Goal: Task Accomplishment & Management: Manage account settings

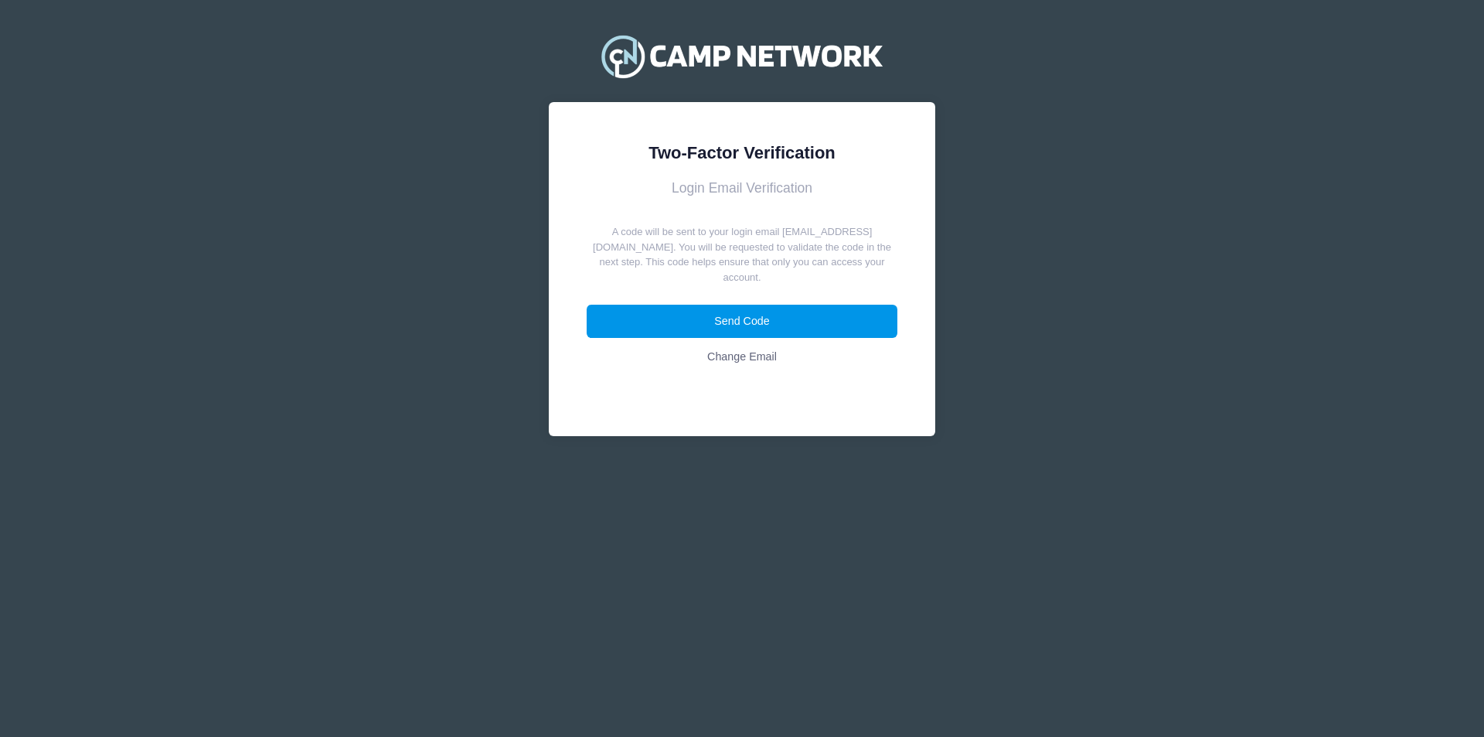
click at [769, 319] on button "Send Code" at bounding box center [743, 321] width 312 height 33
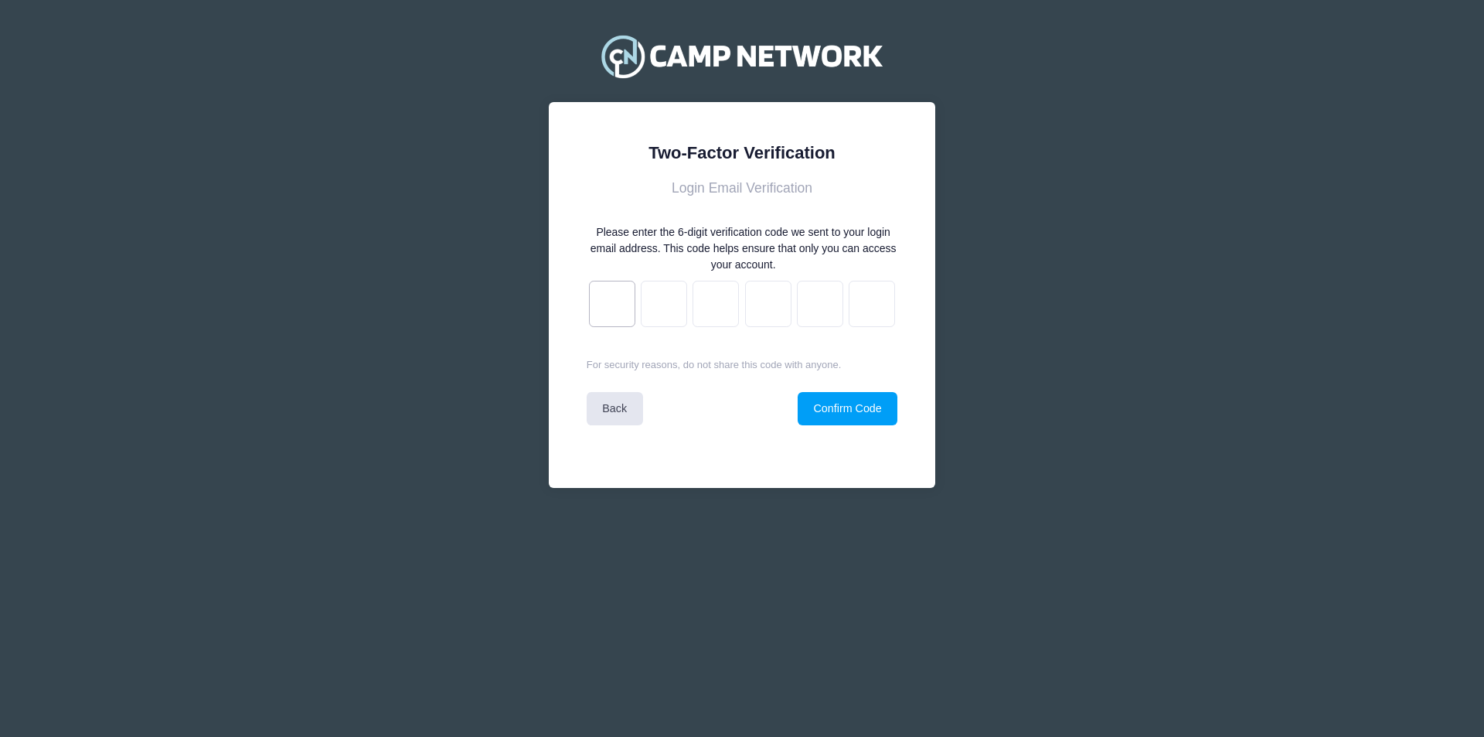
click at [619, 312] on input "text" at bounding box center [612, 304] width 46 height 46
paste input "text"
type input "h"
type input "t"
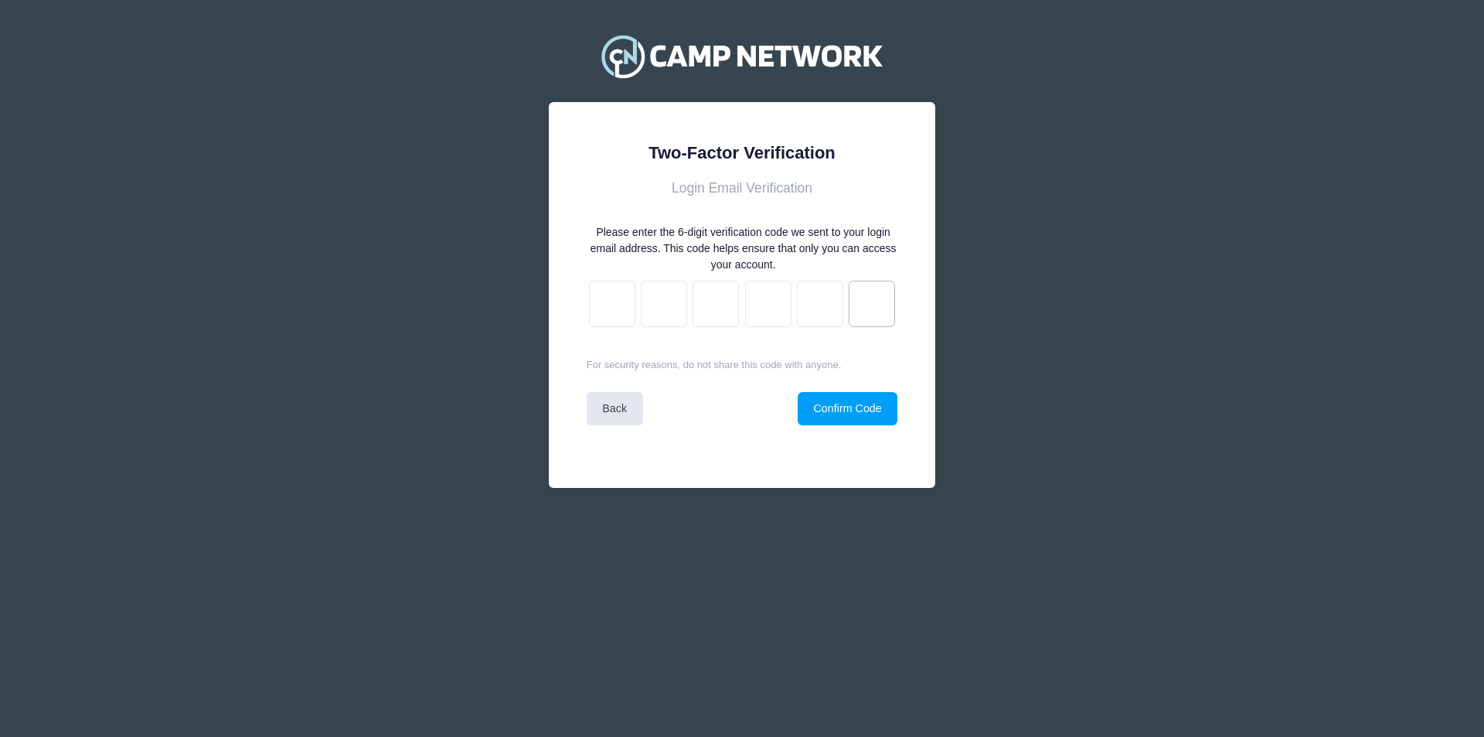
type input "p"
type input "s"
drag, startPoint x: 870, startPoint y: 304, endPoint x: 614, endPoint y: 315, distance: 256.1
click at [615, 315] on div "h t t p s" at bounding box center [743, 303] width 312 height 56
click at [628, 416] on link "Back" at bounding box center [615, 408] width 56 height 33
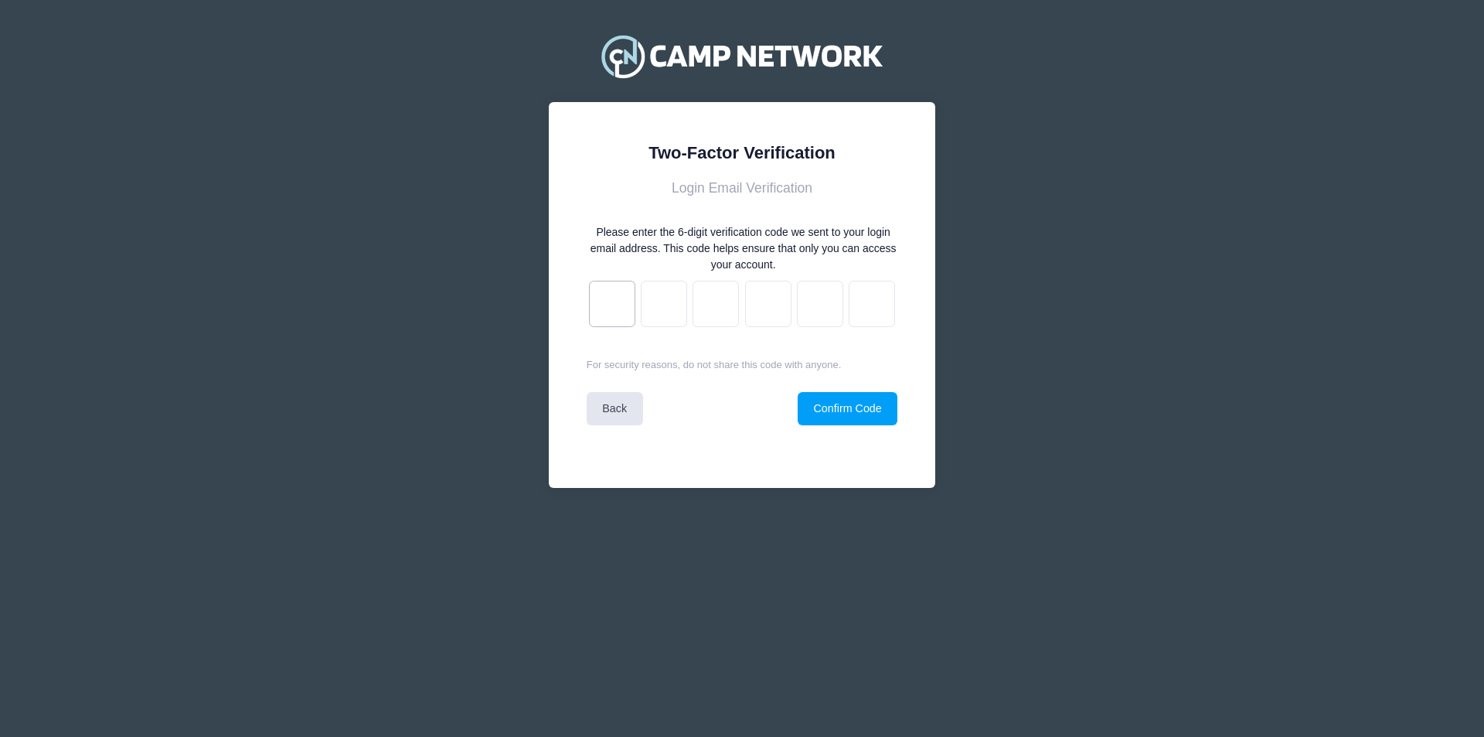
click at [606, 306] on input "text" at bounding box center [612, 304] width 46 height 46
type input "f"
type input "a"
click at [672, 306] on input "f" at bounding box center [664, 304] width 46 height 46
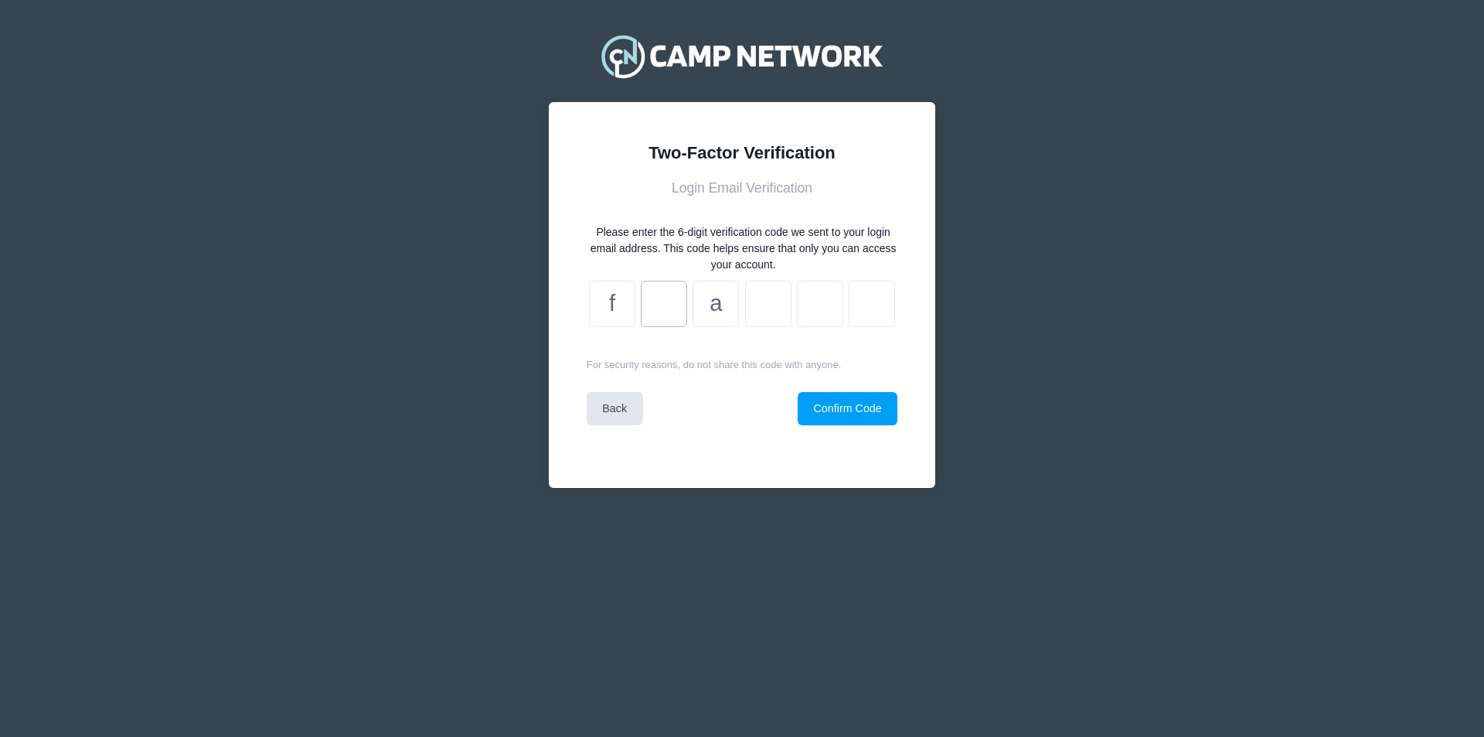
type input "a"
click at [774, 299] on input "text" at bounding box center [768, 304] width 46 height 46
type input "2"
type input "1"
type input "f"
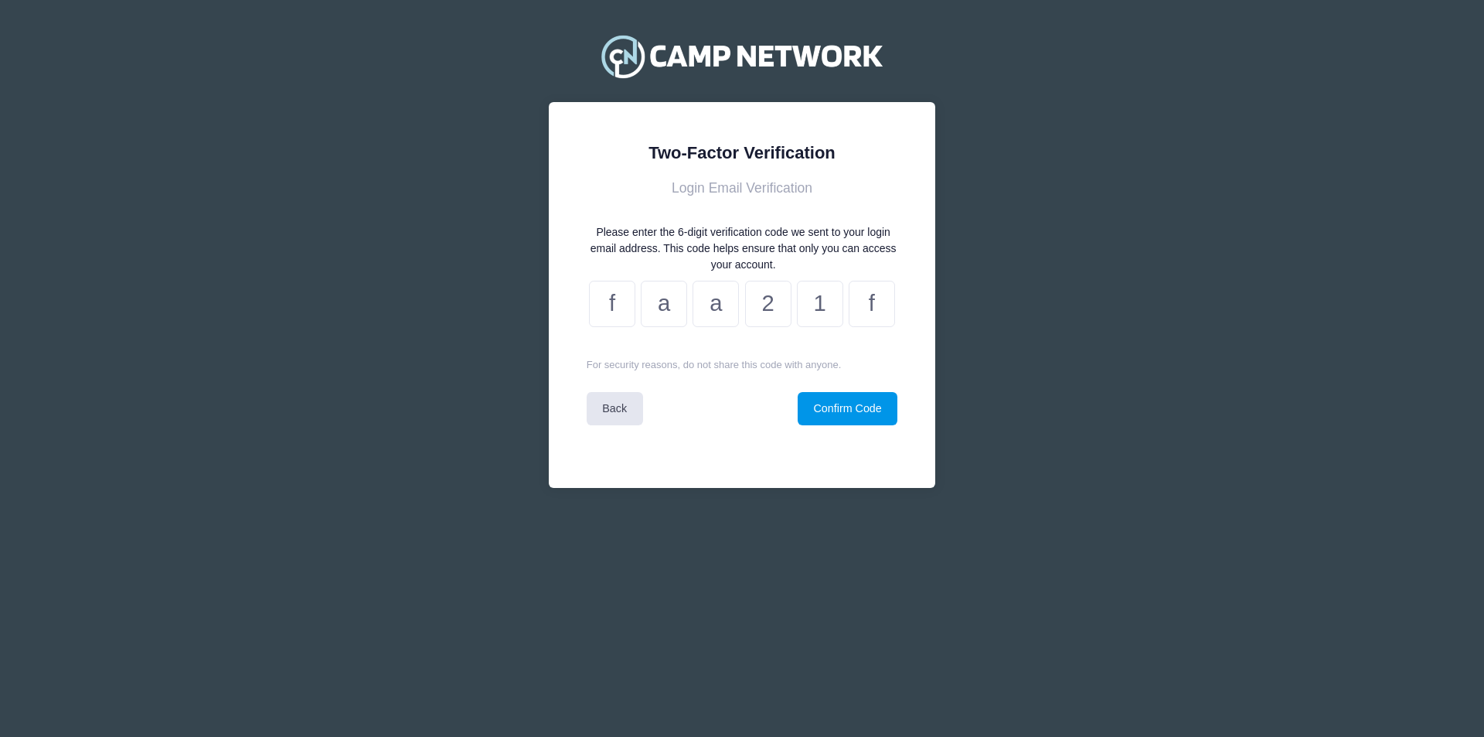
click at [873, 411] on button "Confirm Code" at bounding box center [848, 408] width 100 height 33
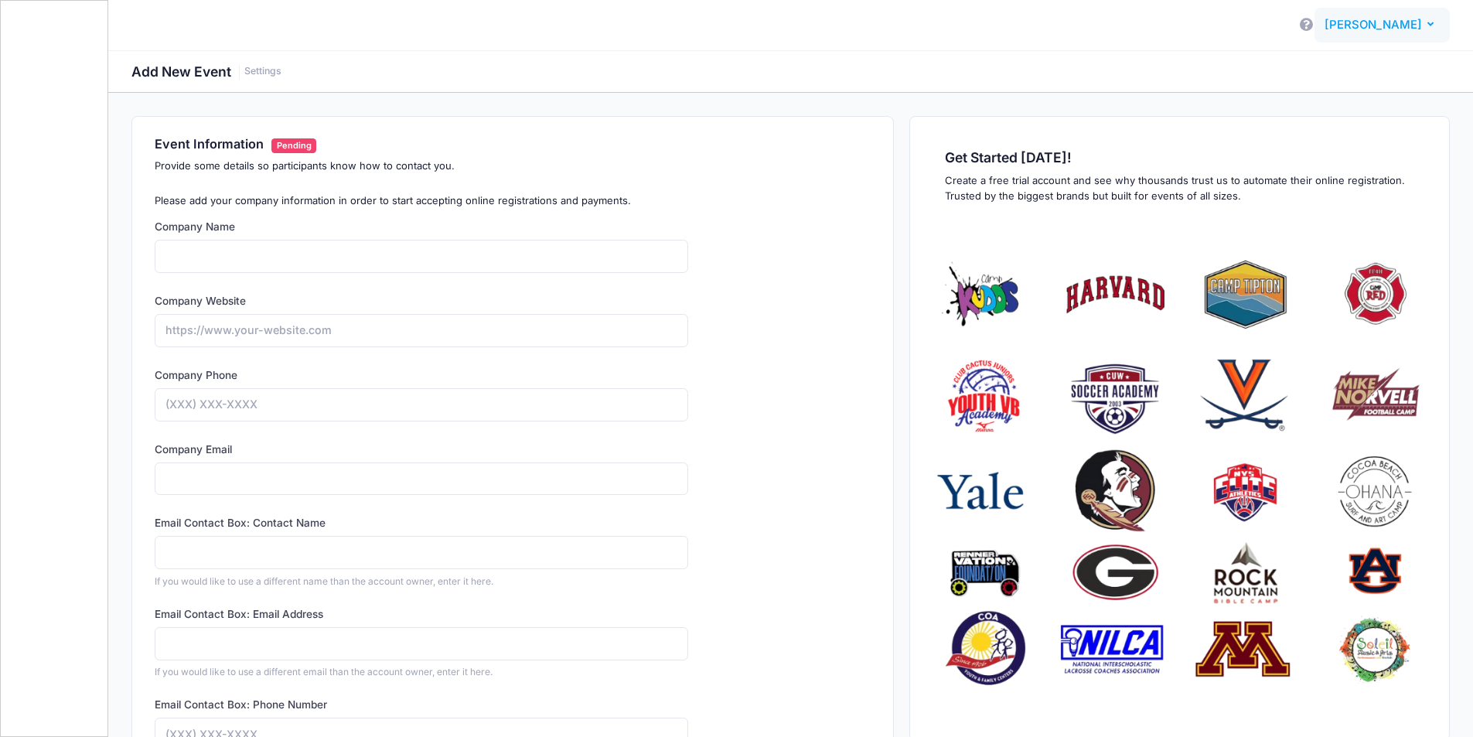
click at [1408, 26] on span "Taryn Graves" at bounding box center [1372, 24] width 97 height 17
click at [1317, 94] on link "My Events" at bounding box center [1343, 97] width 188 height 29
click at [1402, 26] on span "[PERSON_NAME]" at bounding box center [1372, 24] width 97 height 17
click at [1317, 73] on link "My Profile" at bounding box center [1343, 67] width 188 height 29
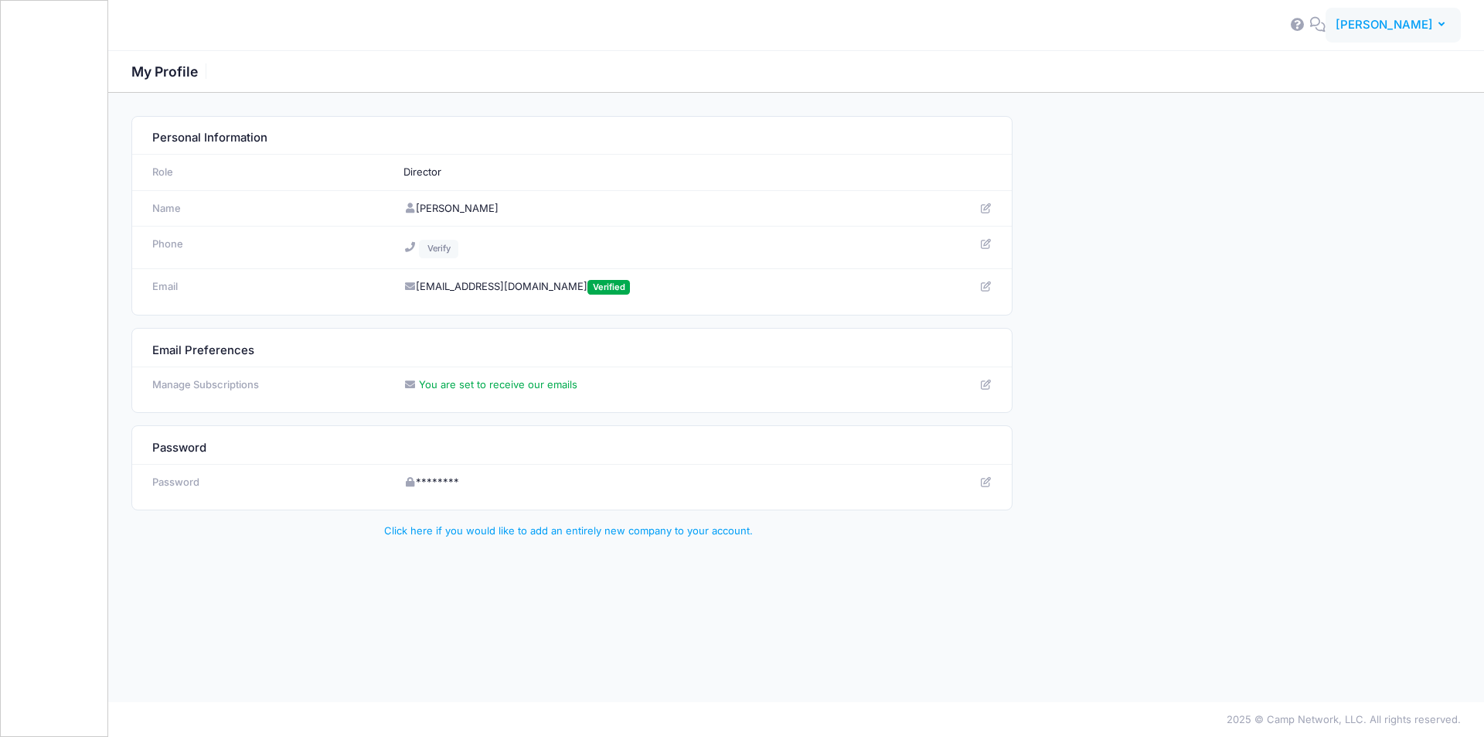
click at [1386, 23] on span "[PERSON_NAME]" at bounding box center [1384, 24] width 97 height 17
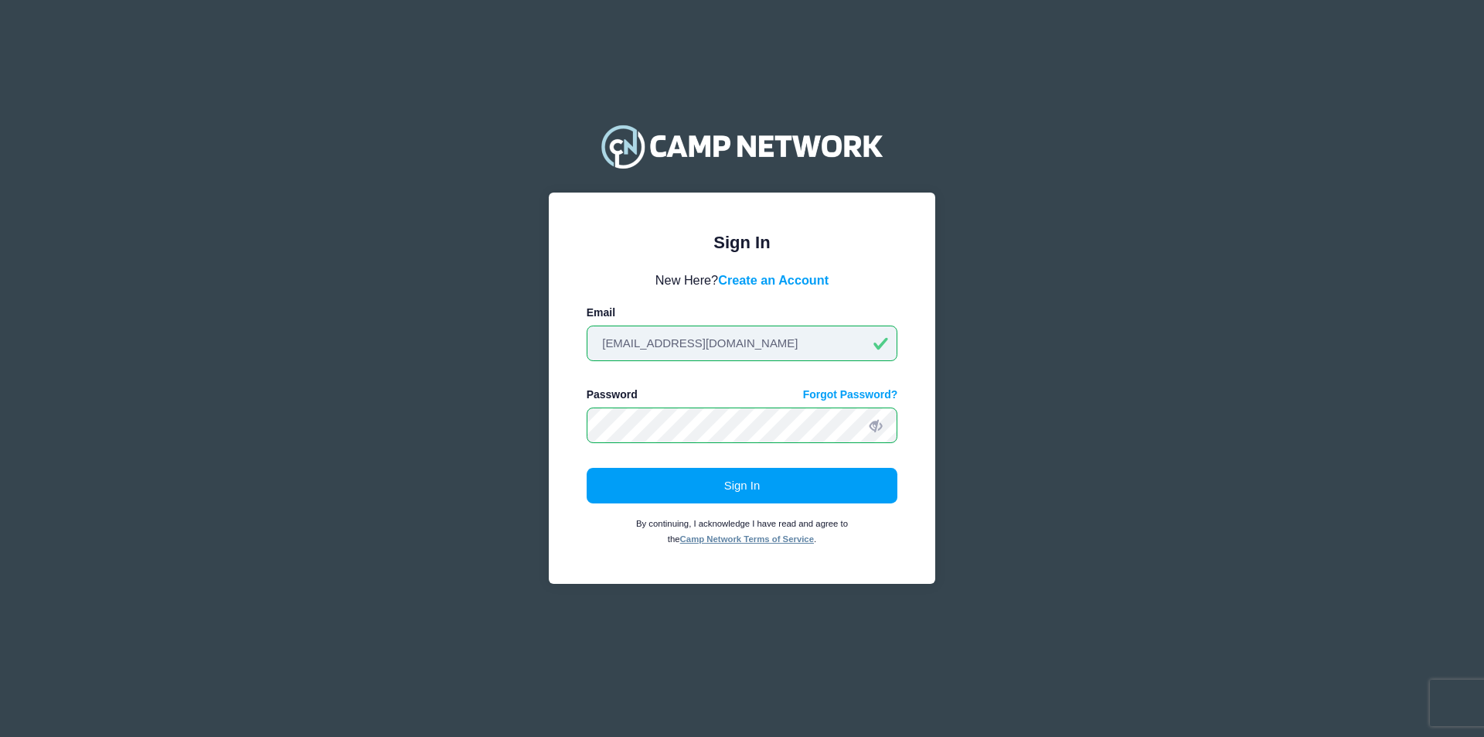
click at [809, 341] on input "administrator@apexgymnastics.net" at bounding box center [743, 343] width 312 height 36
drag, startPoint x: 809, startPoint y: 341, endPoint x: 543, endPoint y: 350, distance: 266.1
click at [543, 350] on div "Sign In Please login to continue. Directors are required to create an account p…" at bounding box center [742, 368] width 412 height 531
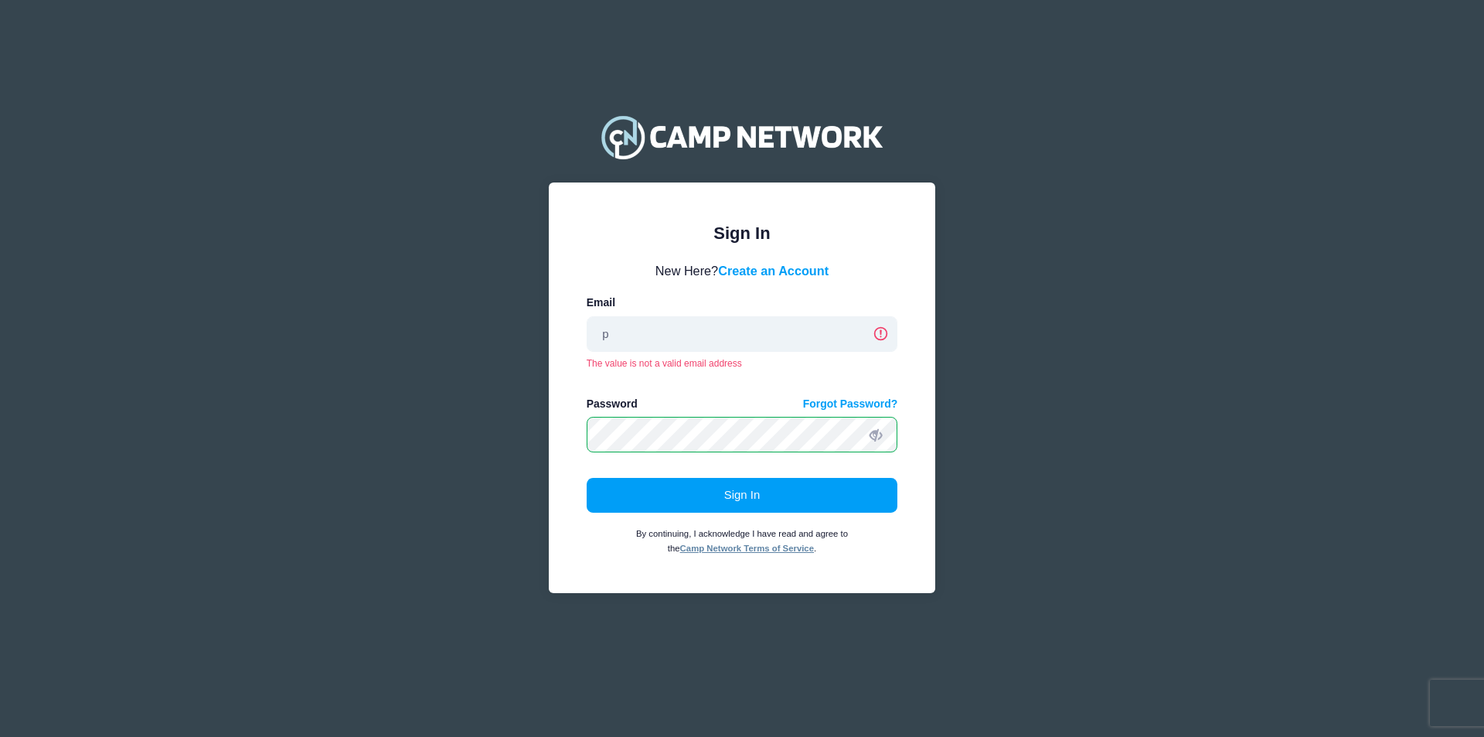
type input "PIsham@okstate.edu"
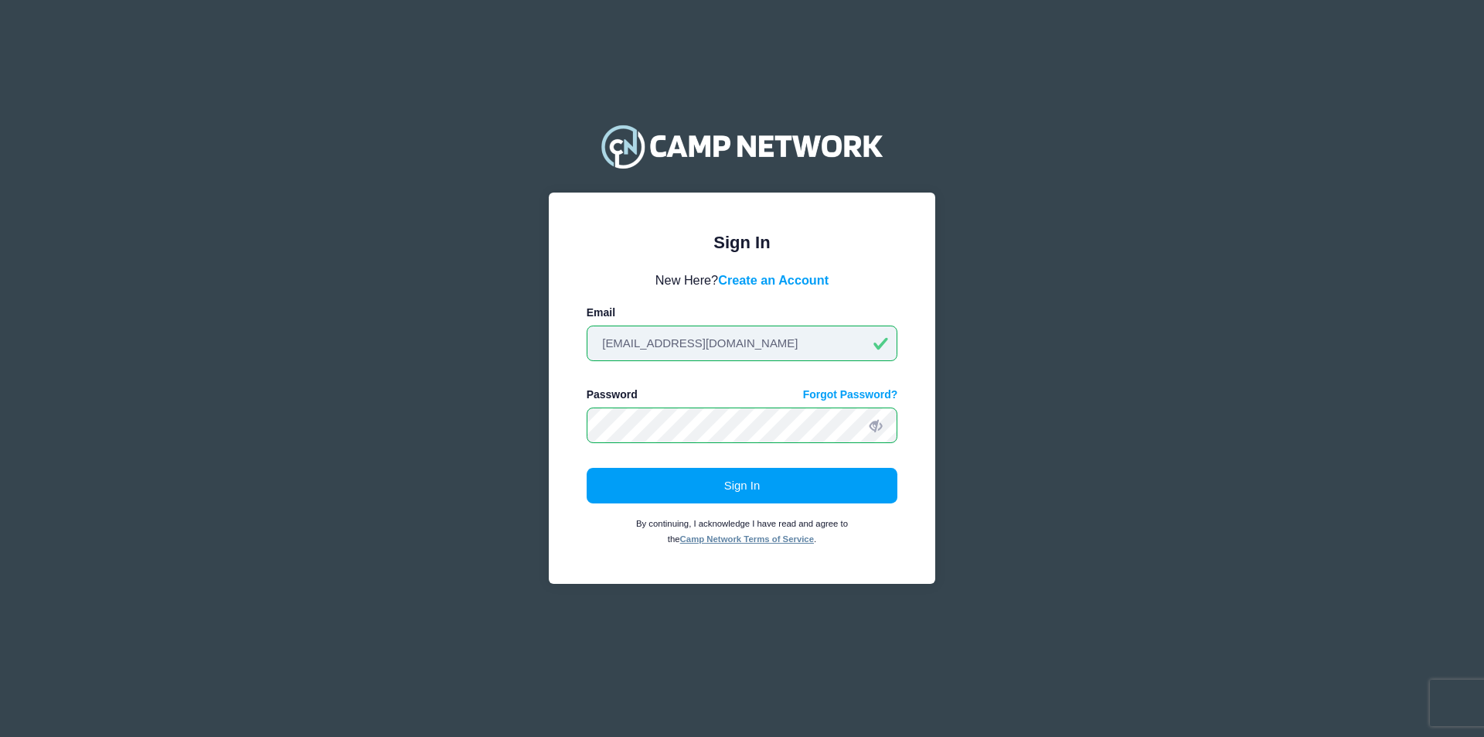
click at [751, 339] on input "PIsham@okstate.edu" at bounding box center [743, 343] width 312 height 36
click at [577, 427] on div "Sign In Please login to continue. Directors are required to create an account p…" at bounding box center [742, 388] width 387 height 392
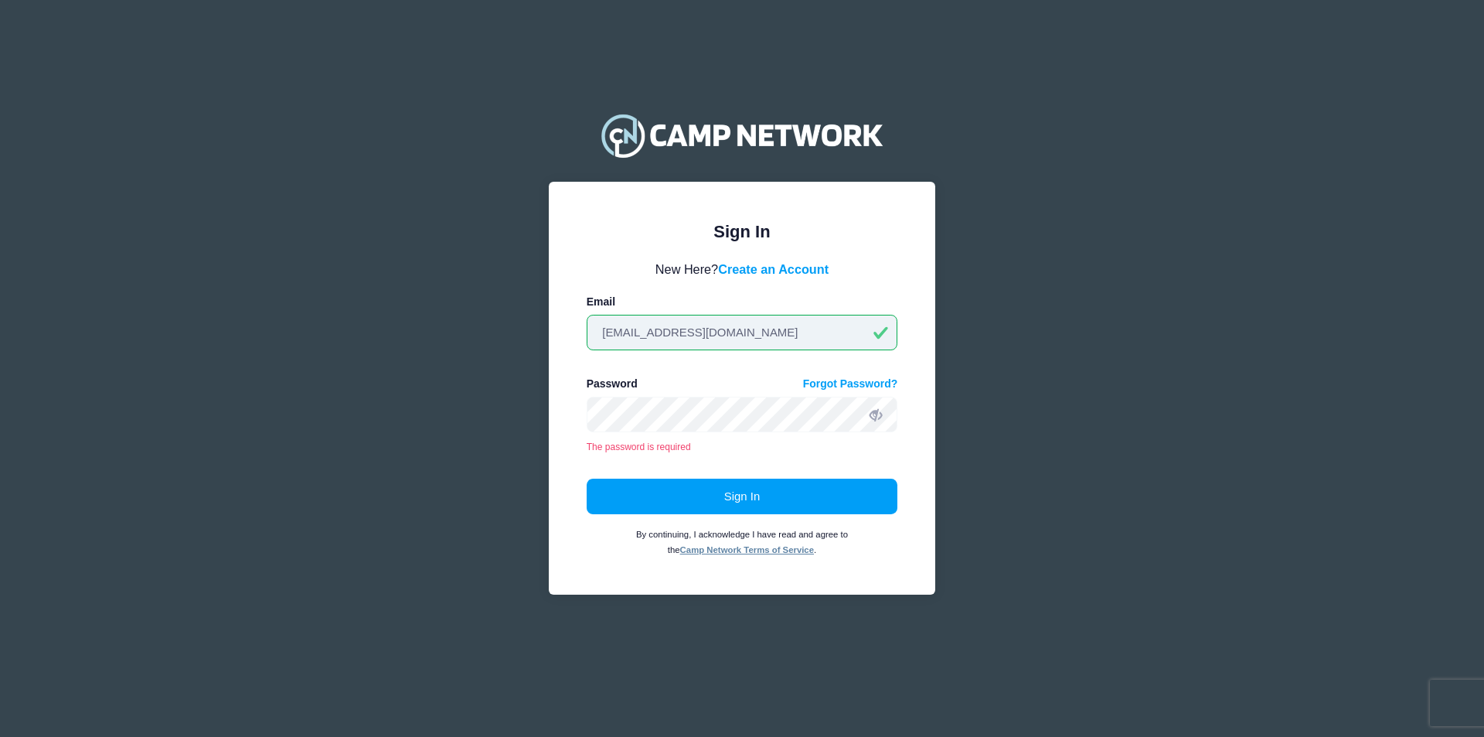
drag, startPoint x: 722, startPoint y: 324, endPoint x: 738, endPoint y: 336, distance: 20.4
click at [723, 324] on input "PIsham@okstate.edu" at bounding box center [743, 333] width 312 height 36
click at [932, 387] on div "Sign In Please login to continue. Directors are required to create an account p…" at bounding box center [742, 388] width 387 height 413
